Goal: Task Accomplishment & Management: Complete application form

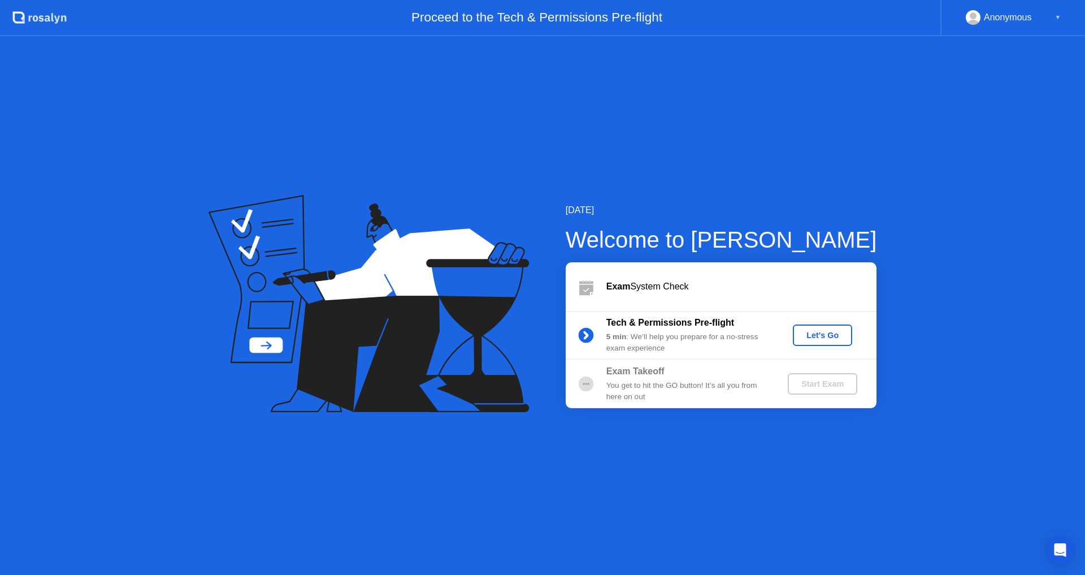
click at [827, 336] on div "Let's Go" at bounding box center [822, 335] width 50 height 9
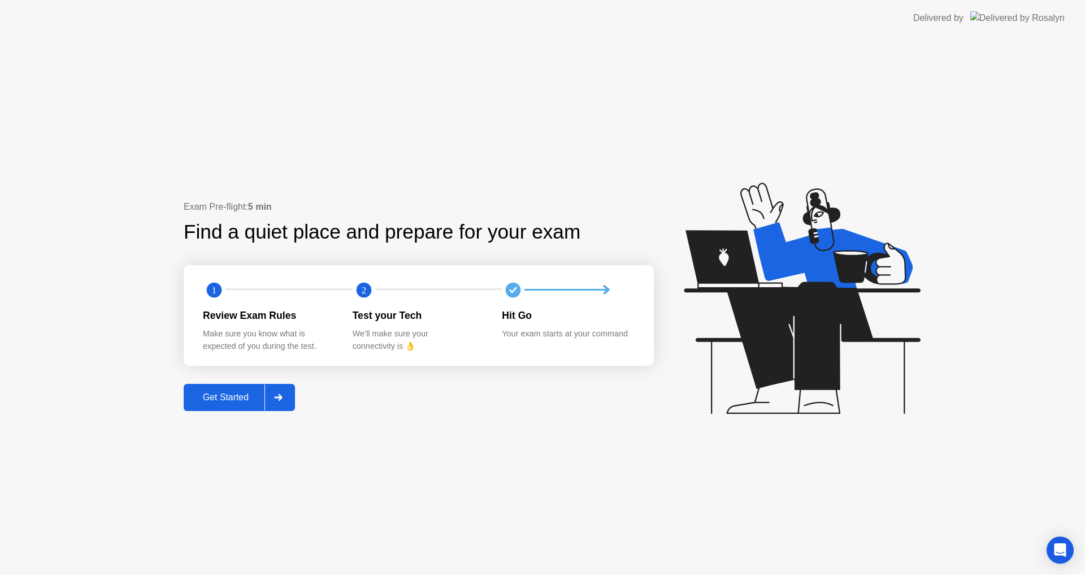
click at [216, 398] on div "Get Started" at bounding box center [225, 397] width 77 height 10
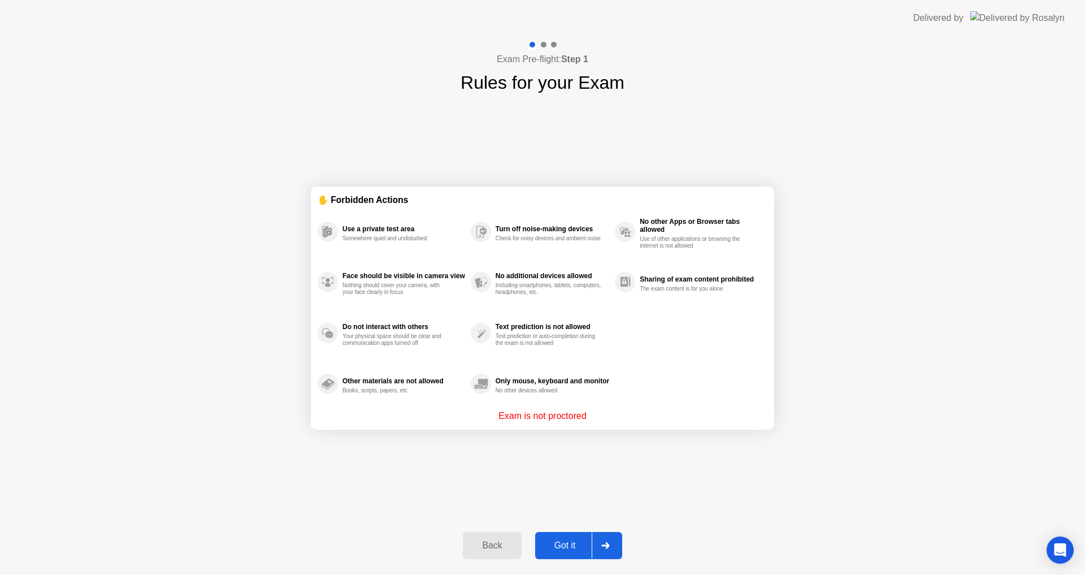
click at [564, 543] on div "Got it" at bounding box center [564, 545] width 53 height 10
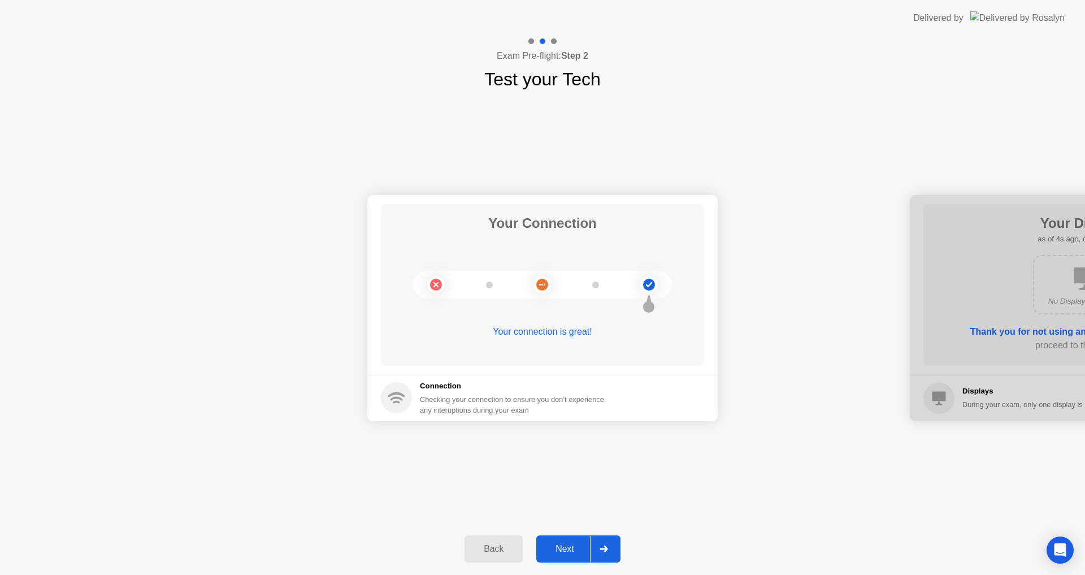
click at [568, 554] on div "Next" at bounding box center [565, 549] width 50 height 10
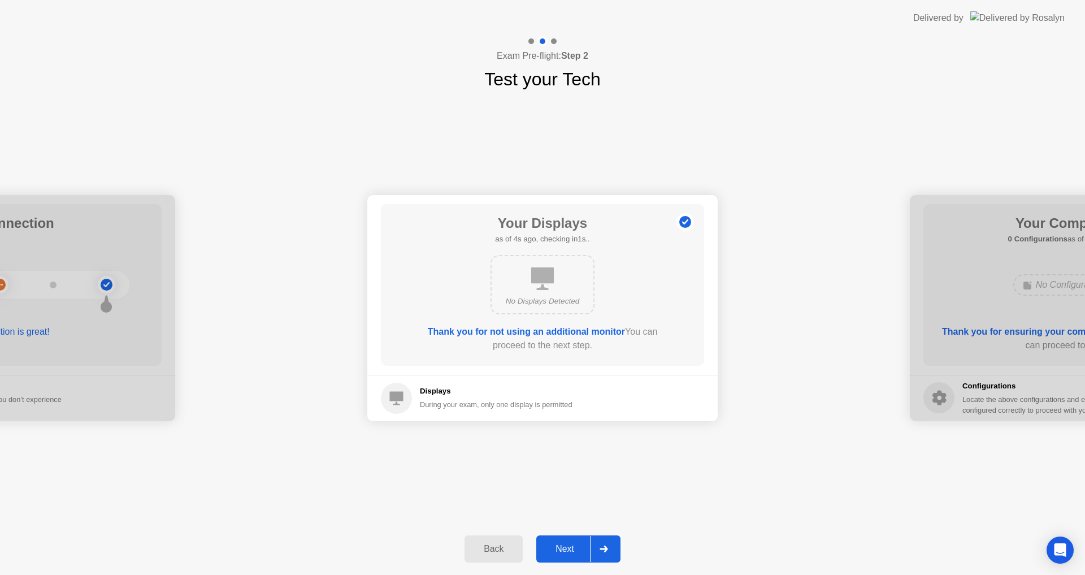
click at [568, 554] on div "Next" at bounding box center [565, 549] width 50 height 10
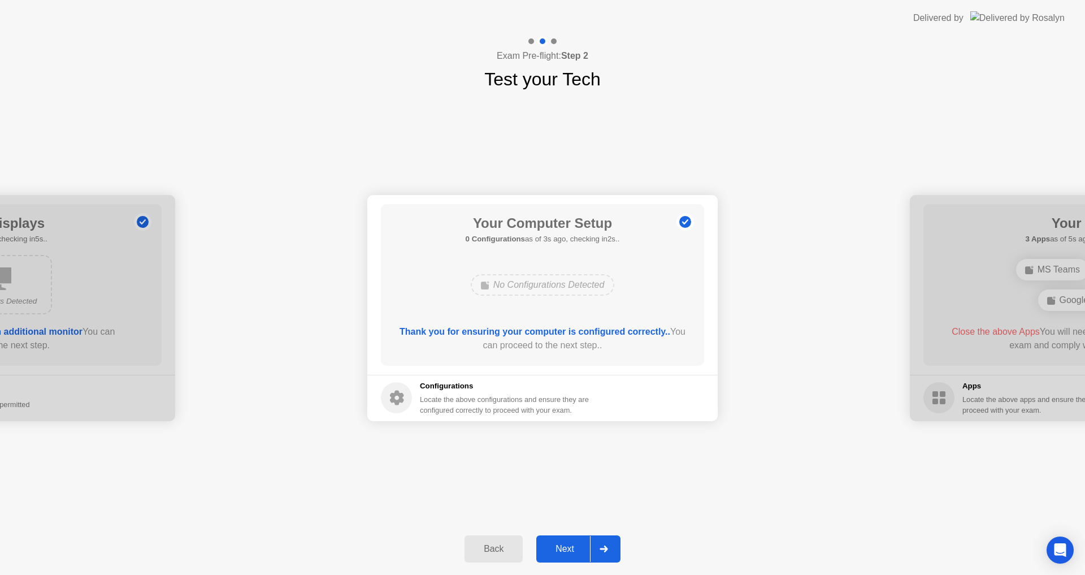
click at [566, 553] on div "Next" at bounding box center [565, 549] width 50 height 10
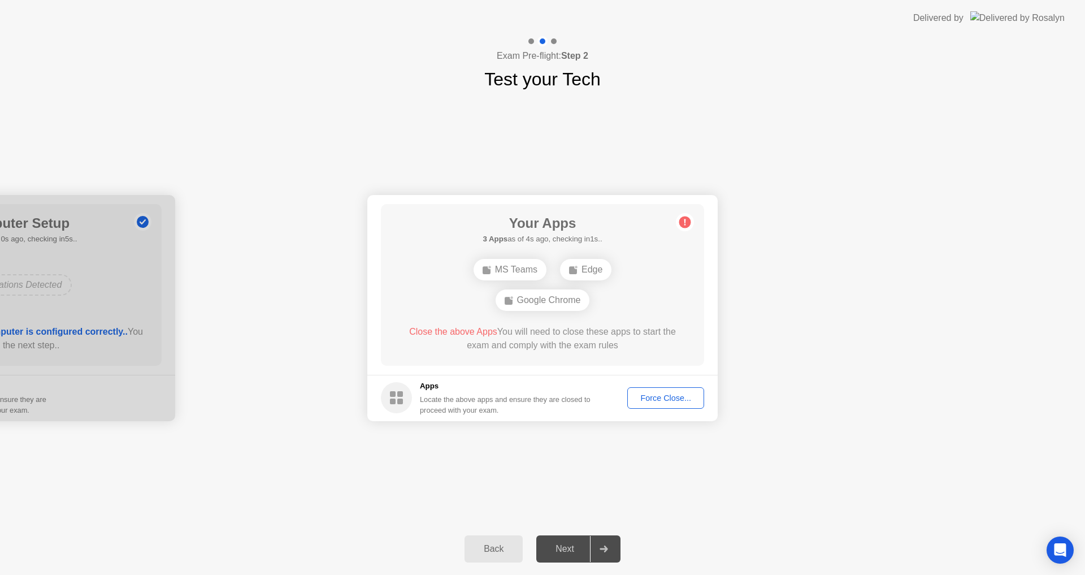
click at [657, 397] on div "Force Close..." at bounding box center [665, 397] width 69 height 9
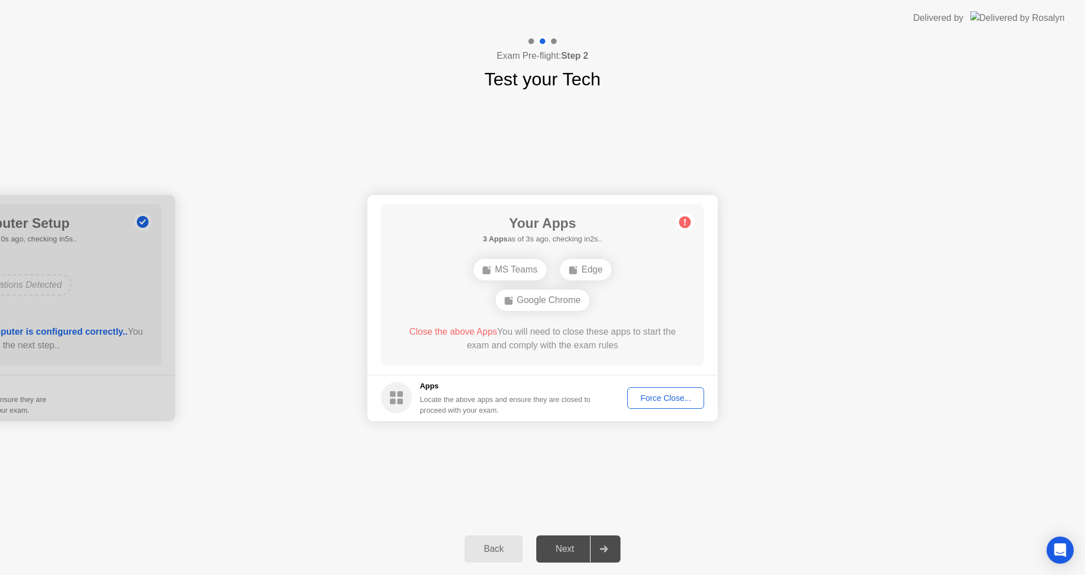
click at [590, 456] on div "Your Connection Your connection is great! Connection Checking your connection t…" at bounding box center [542, 308] width 1085 height 430
click at [605, 352] on div "Close the above App You will need to close this app to start the exam and compl…" at bounding box center [542, 341] width 291 height 32
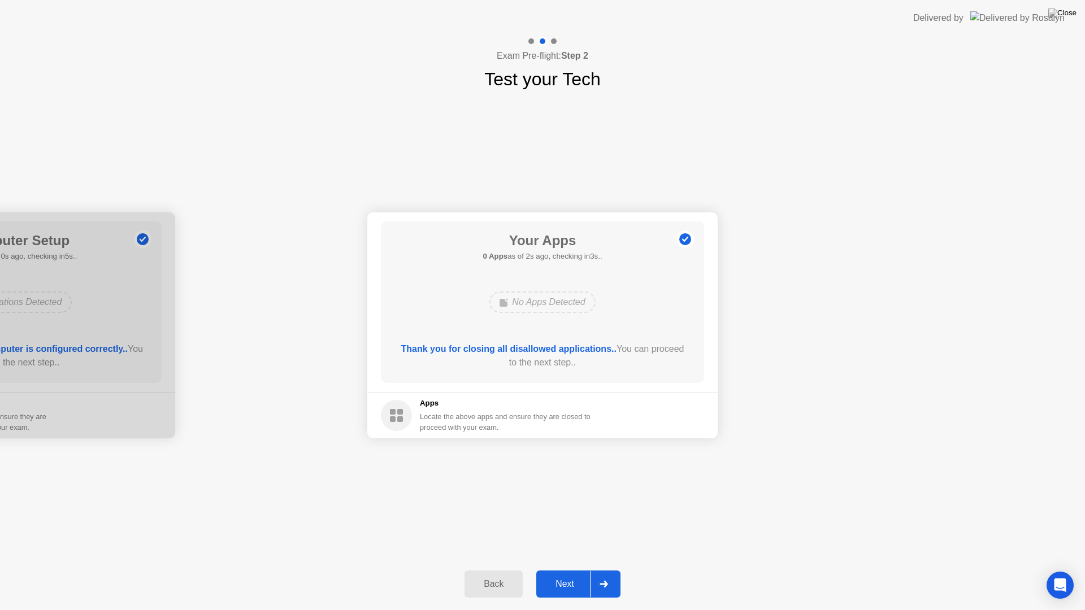
click at [572, 574] on div "Next" at bounding box center [565, 584] width 50 height 10
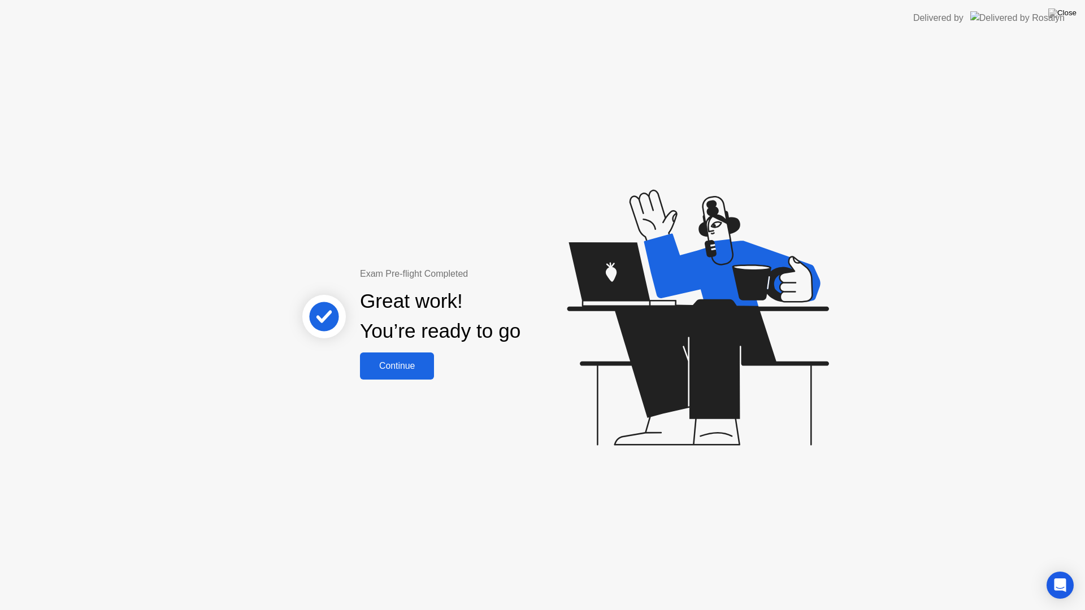
click at [403, 370] on div "Continue" at bounding box center [396, 366] width 67 height 10
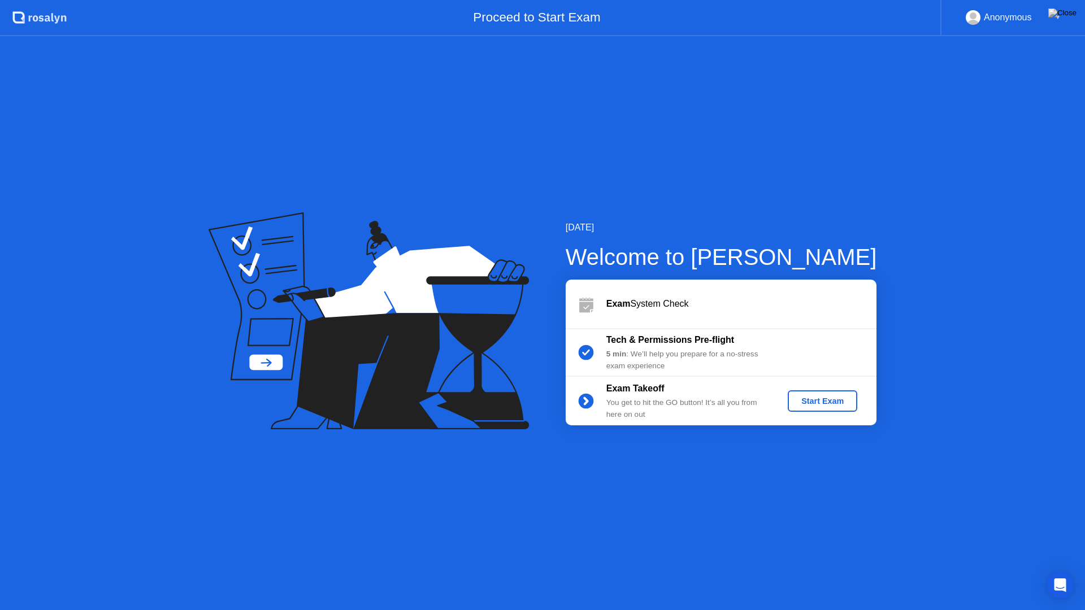
click at [831, 402] on div "Start Exam" at bounding box center [822, 401] width 60 height 9
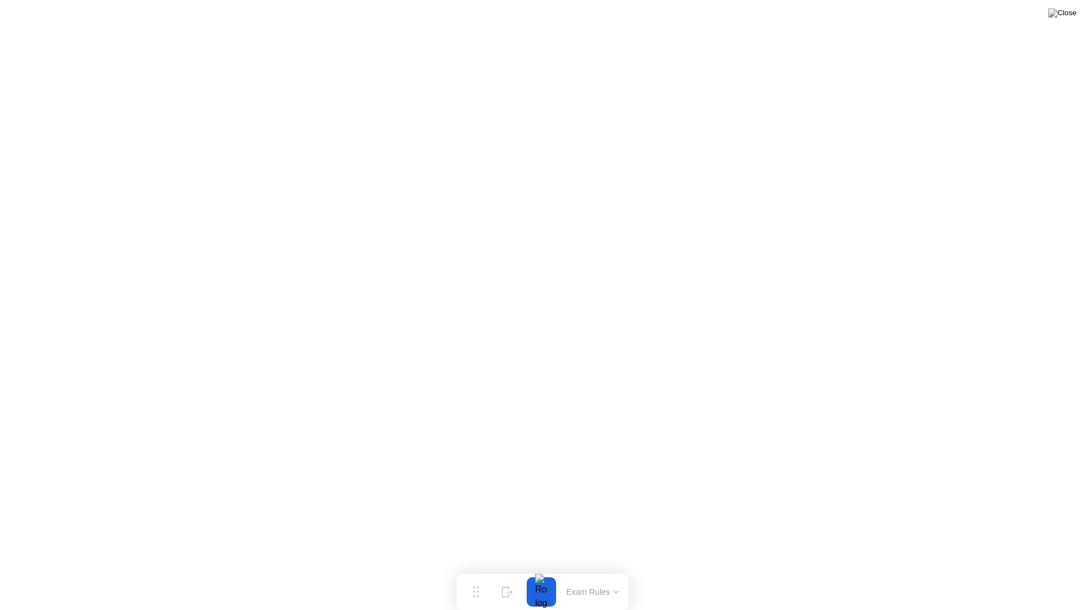
click at [610, 574] on div "Exam Rules" at bounding box center [592, 592] width 66 height 36
click at [976, 574] on button "End Proctoring Session" at bounding box center [992, 578] width 132 height 27
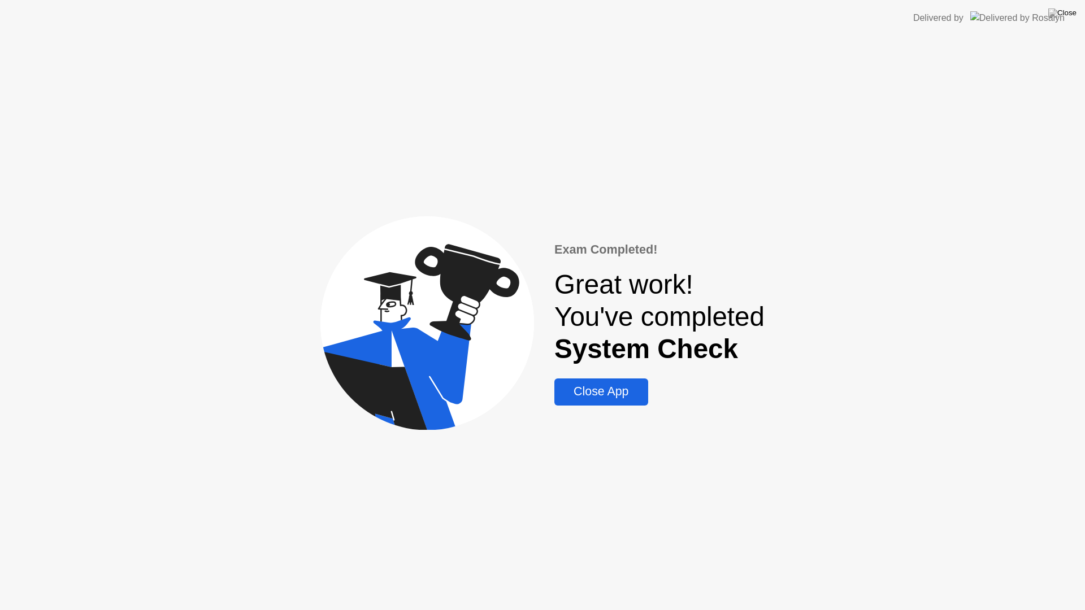
click at [602, 398] on div "Close App" at bounding box center [601, 392] width 86 height 14
